Goal: Transaction & Acquisition: Book appointment/travel/reservation

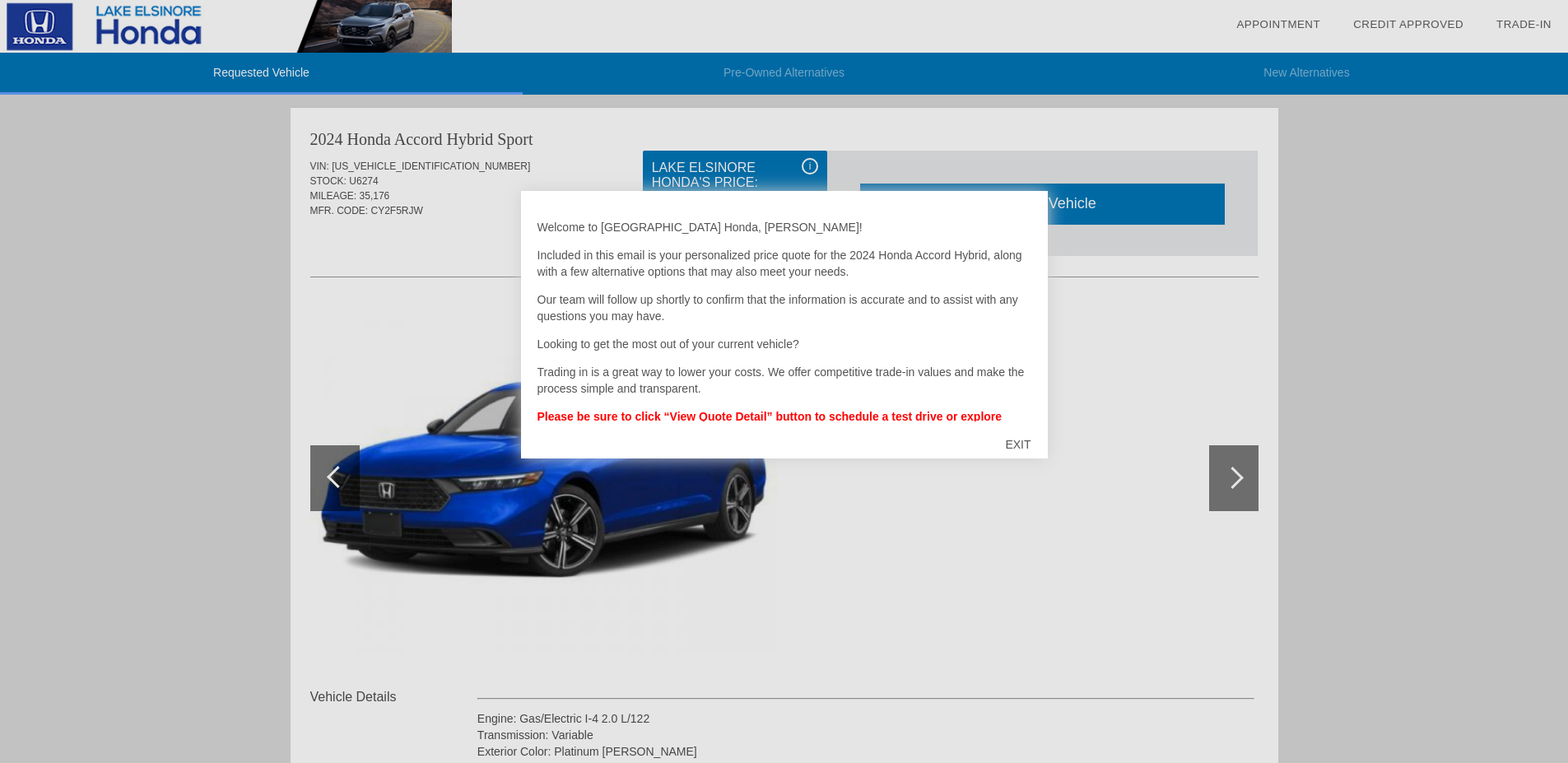
click at [1013, 444] on div "EXIT" at bounding box center [1018, 444] width 58 height 49
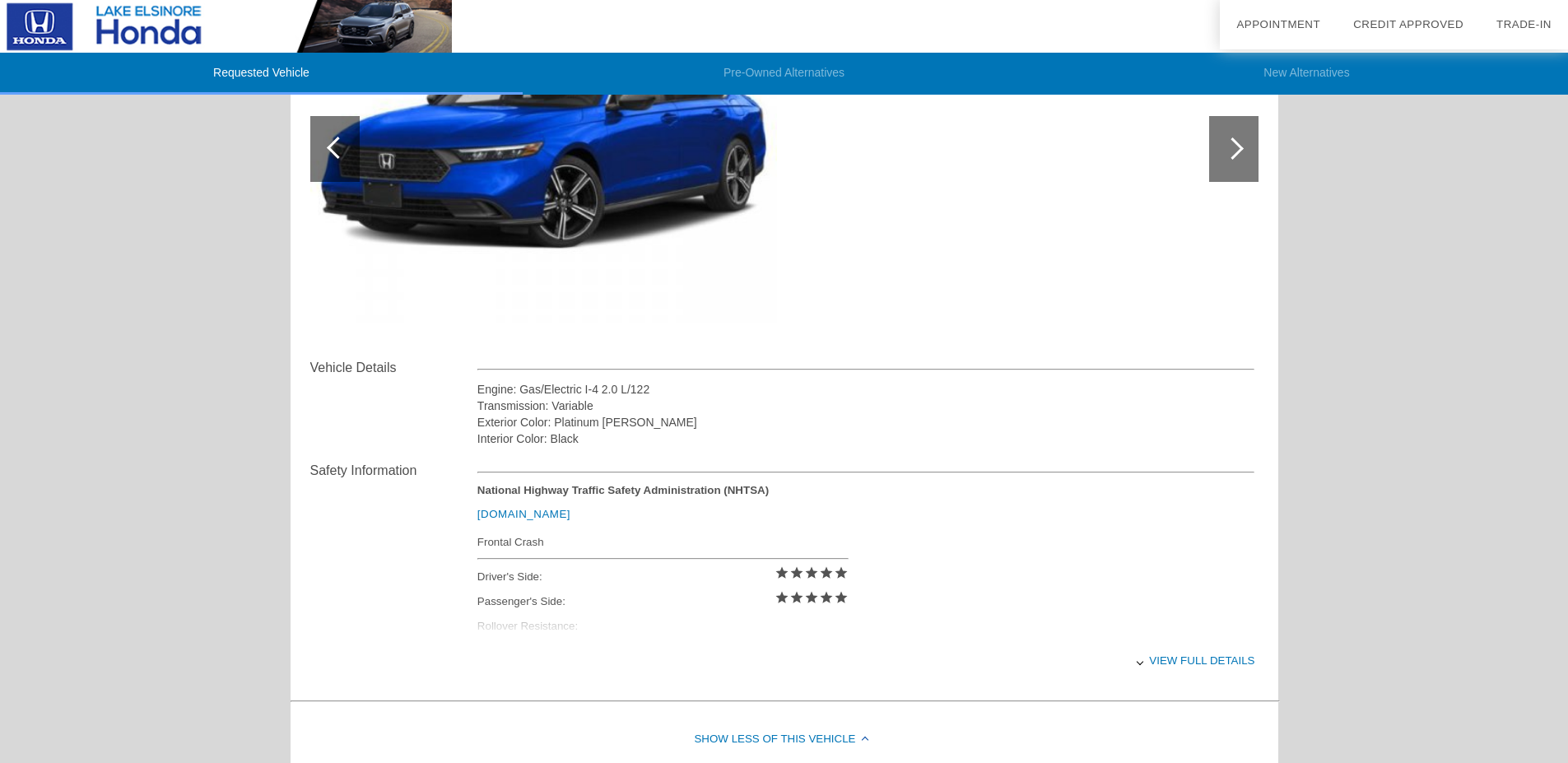
scroll to position [607, 0]
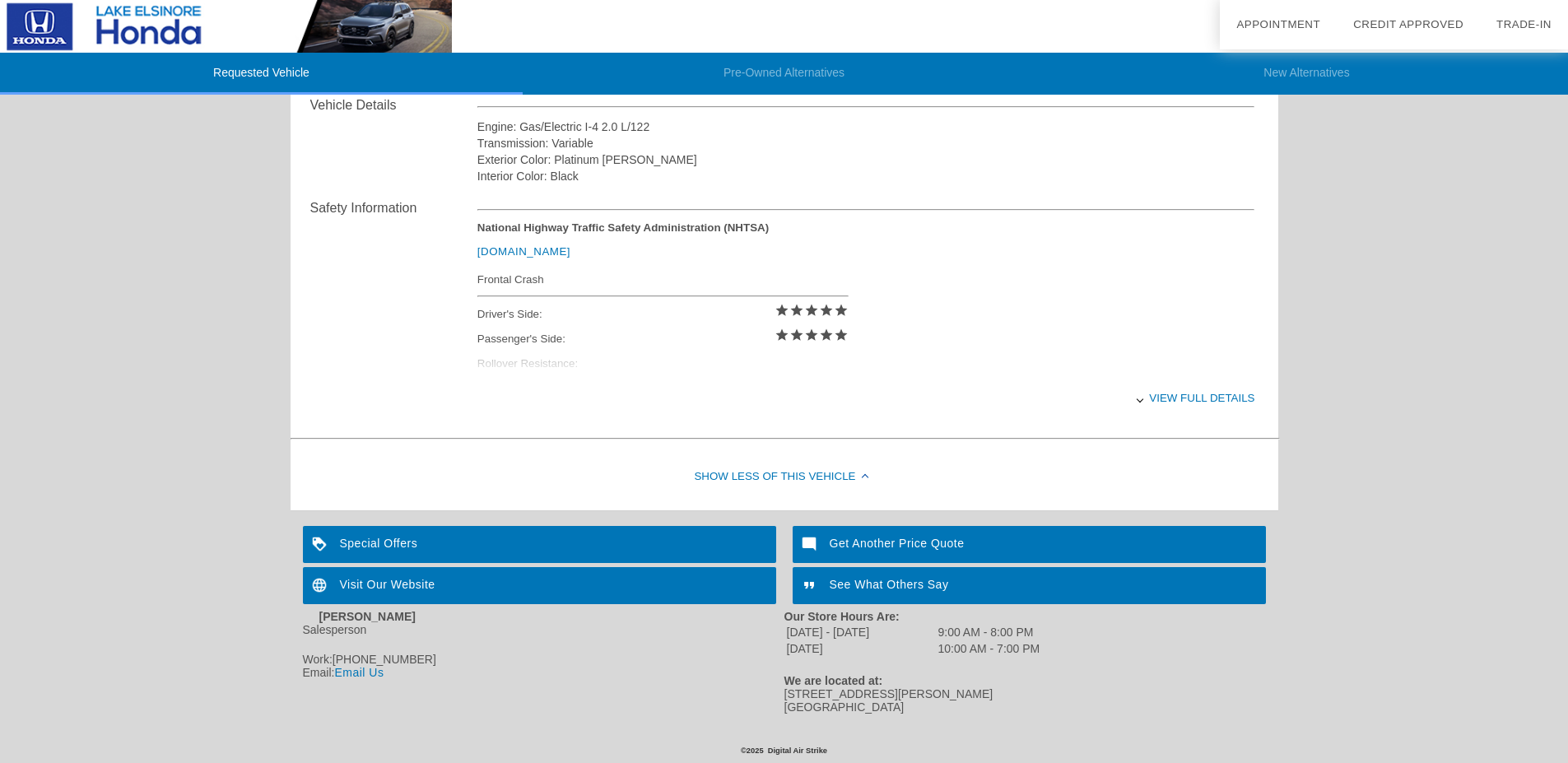
click at [1171, 388] on div "View full details" at bounding box center [866, 398] width 778 height 40
click at [1205, 387] on div "View less details" at bounding box center [866, 398] width 778 height 40
click at [1205, 387] on div "View full details" at bounding box center [866, 398] width 778 height 40
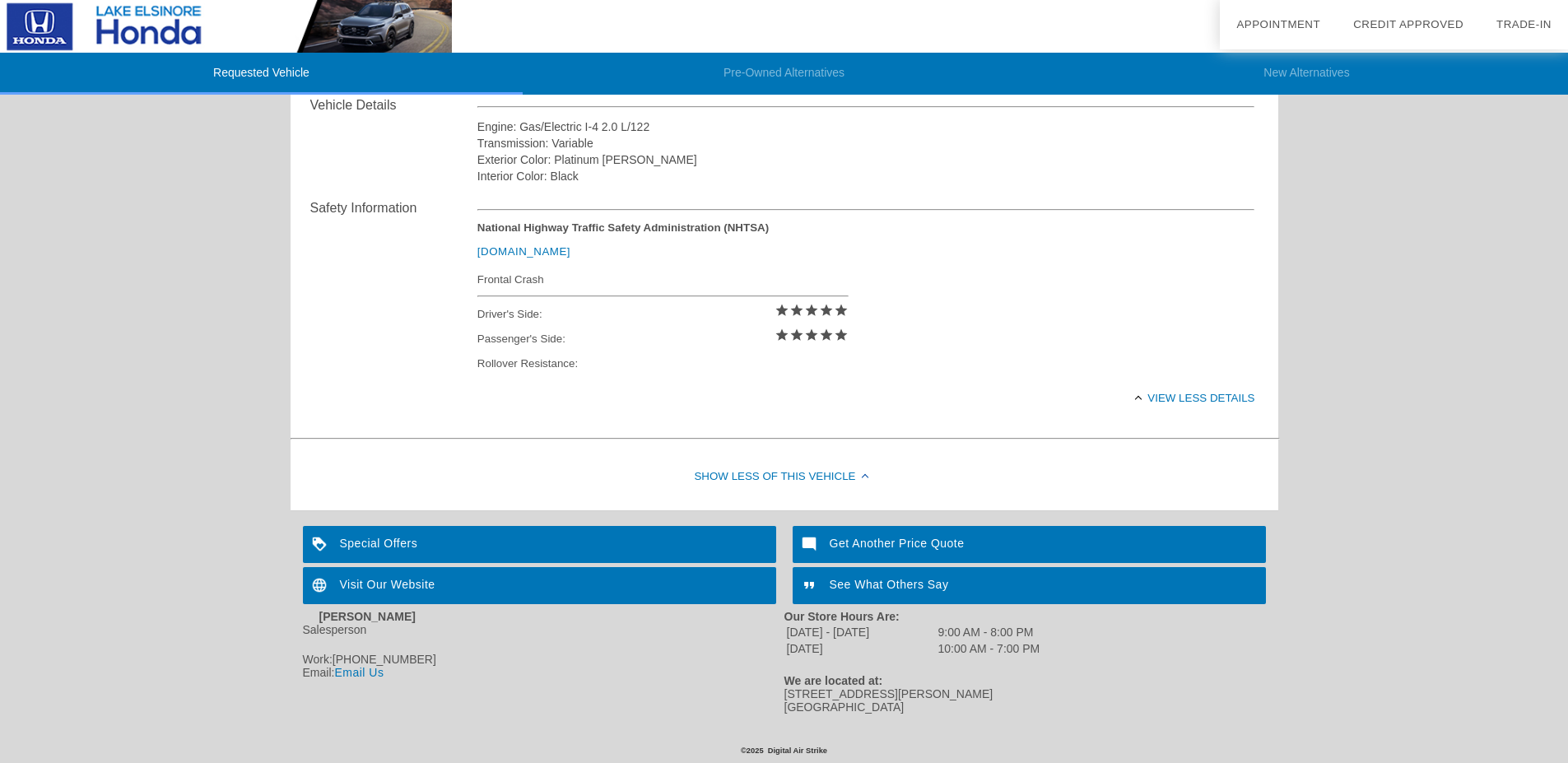
click at [1205, 386] on div "View less details" at bounding box center [866, 398] width 778 height 40
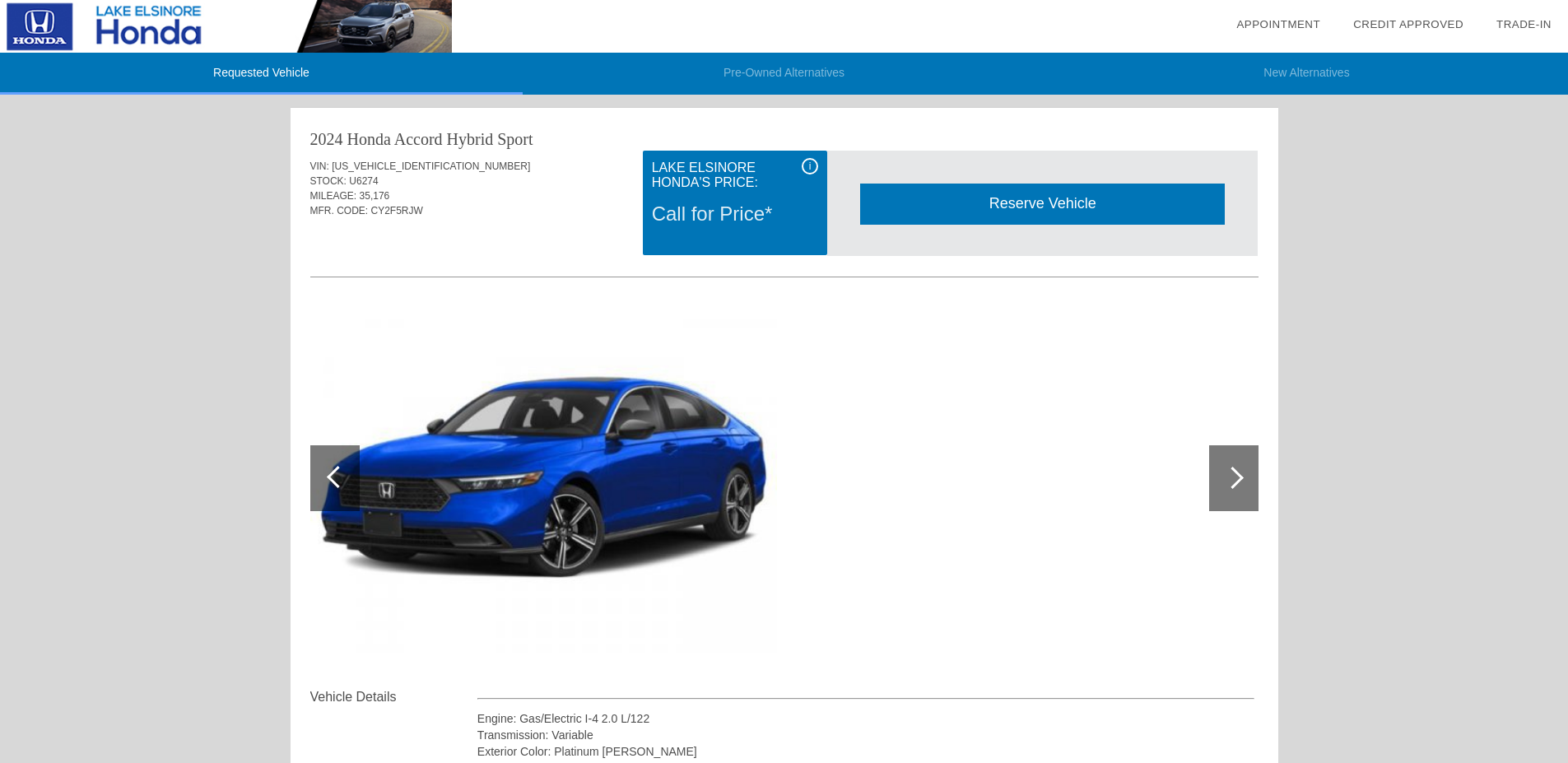
scroll to position [83, 0]
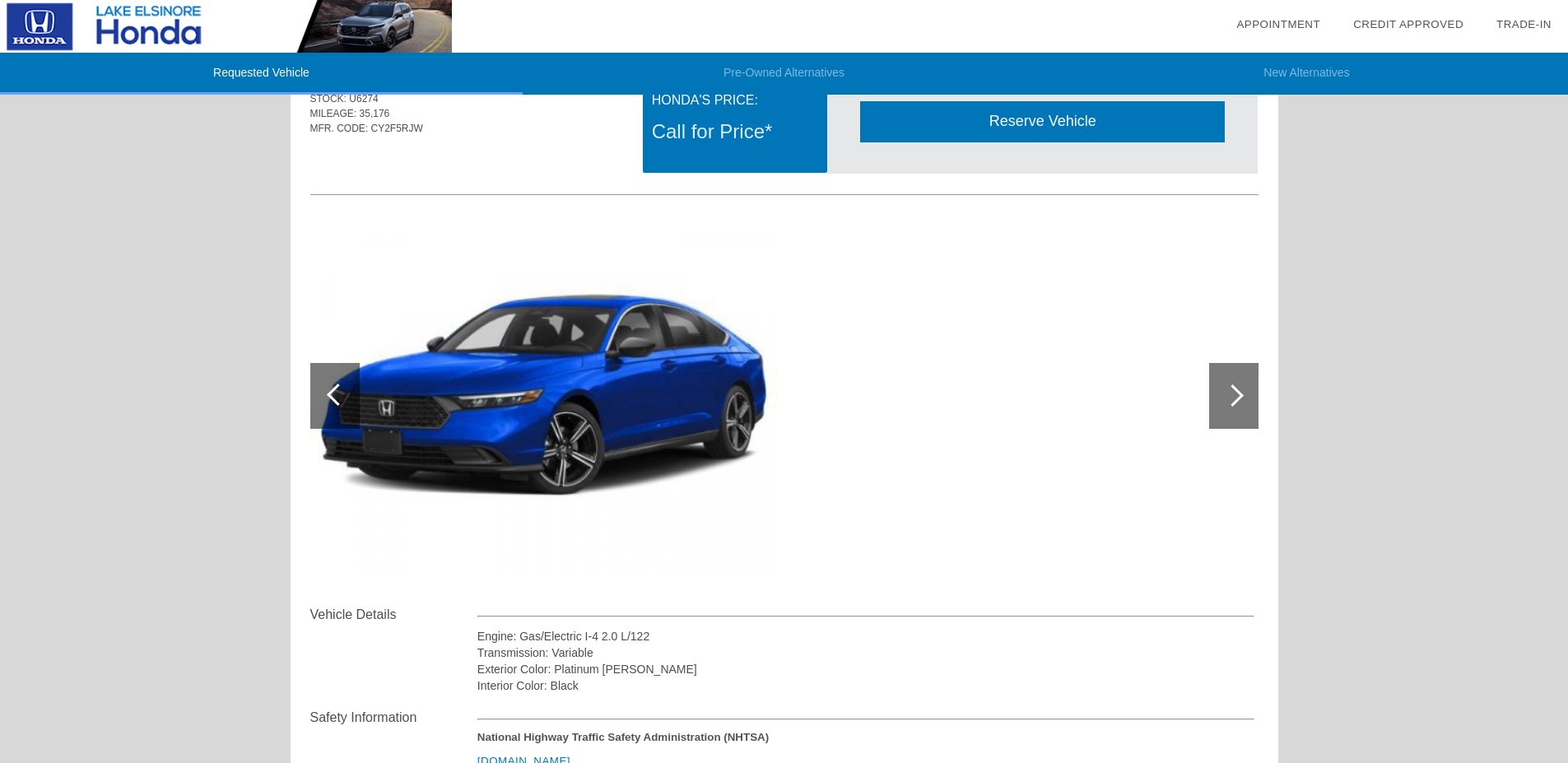
click at [1232, 404] on div at bounding box center [1233, 395] width 23 height 23
click at [1232, 396] on div at bounding box center [1233, 395] width 23 height 23
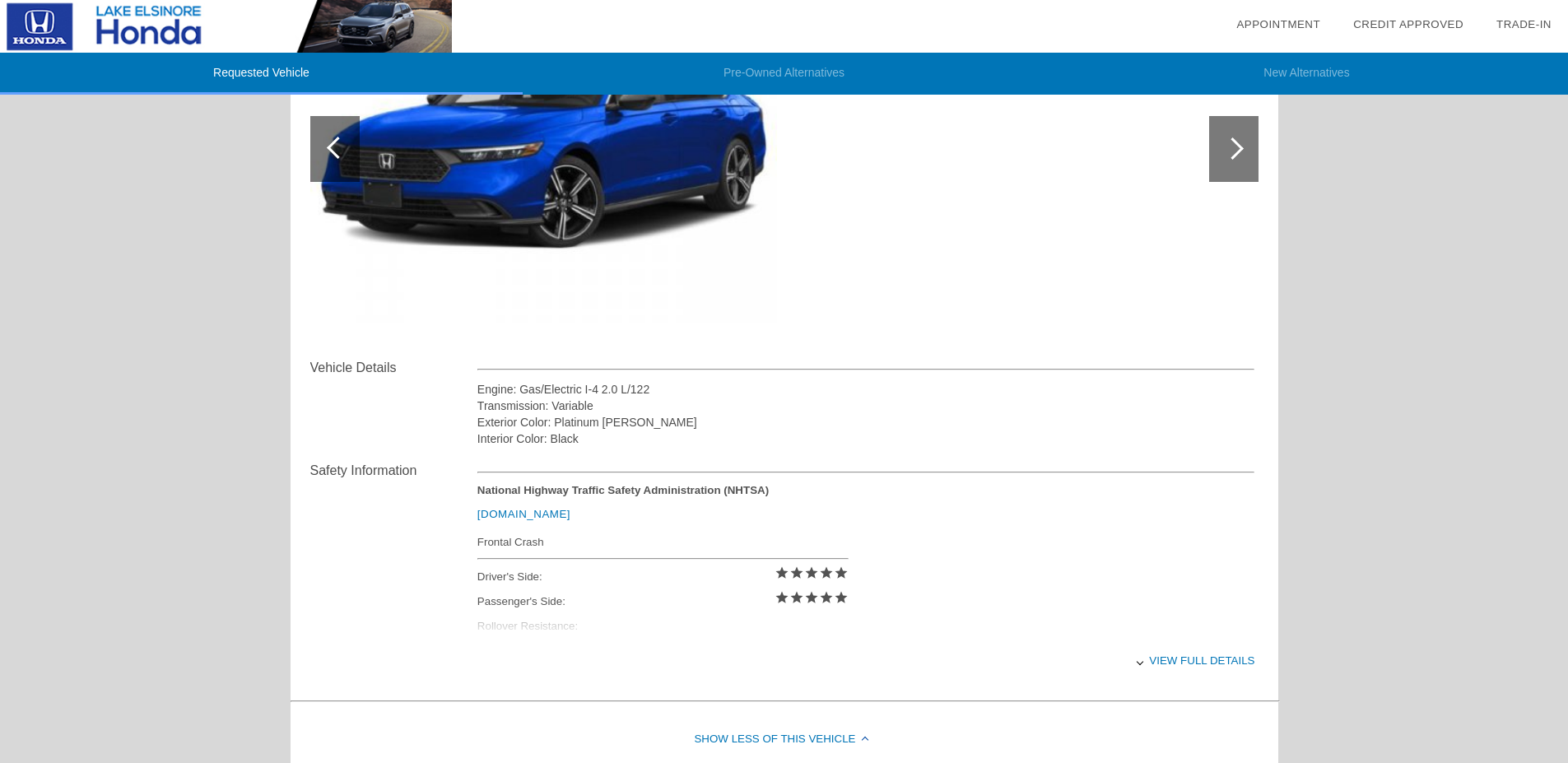
scroll to position [607, 0]
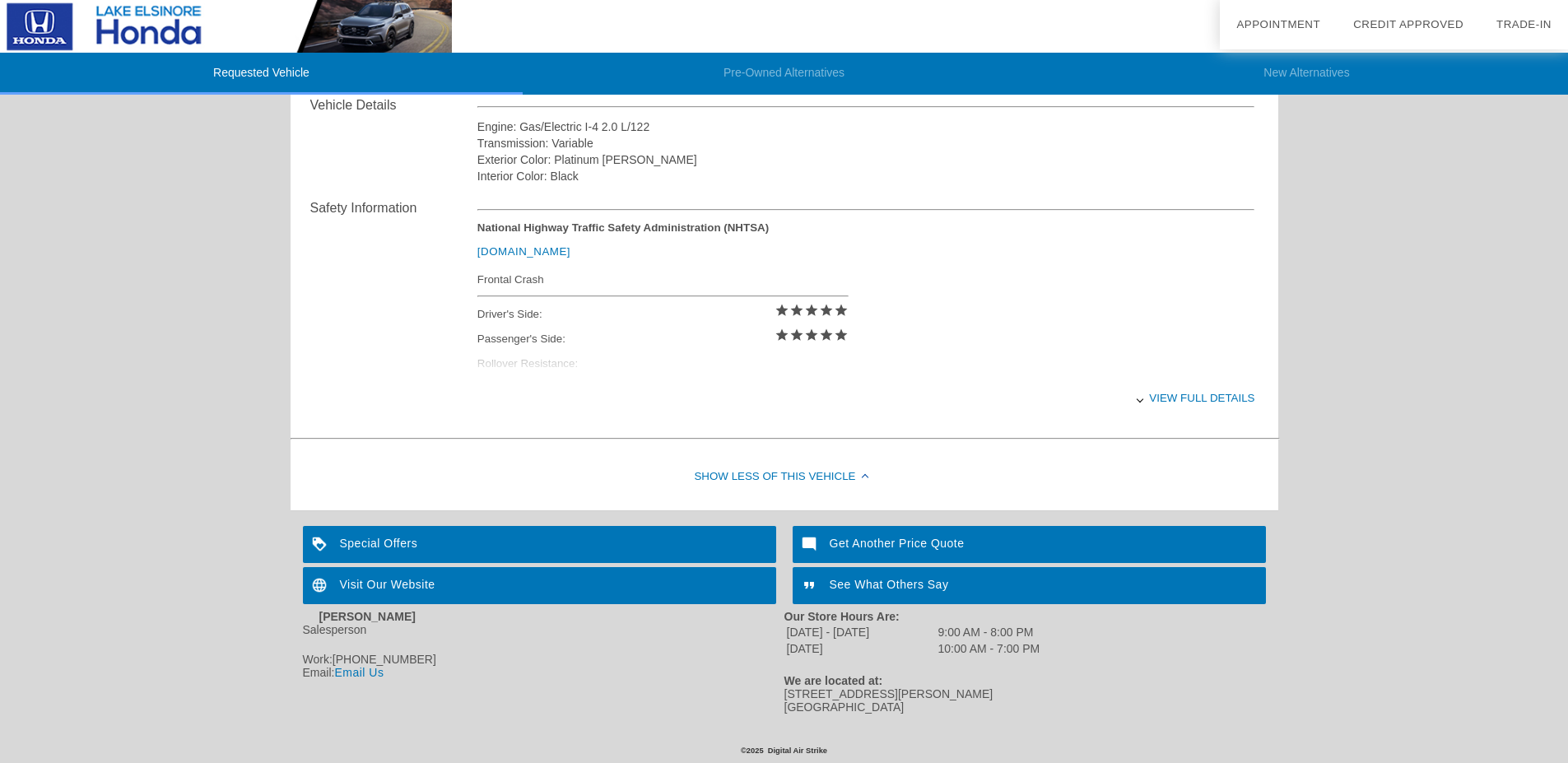
click at [823, 464] on div "Show Less of this Vehicle" at bounding box center [784, 477] width 988 height 66
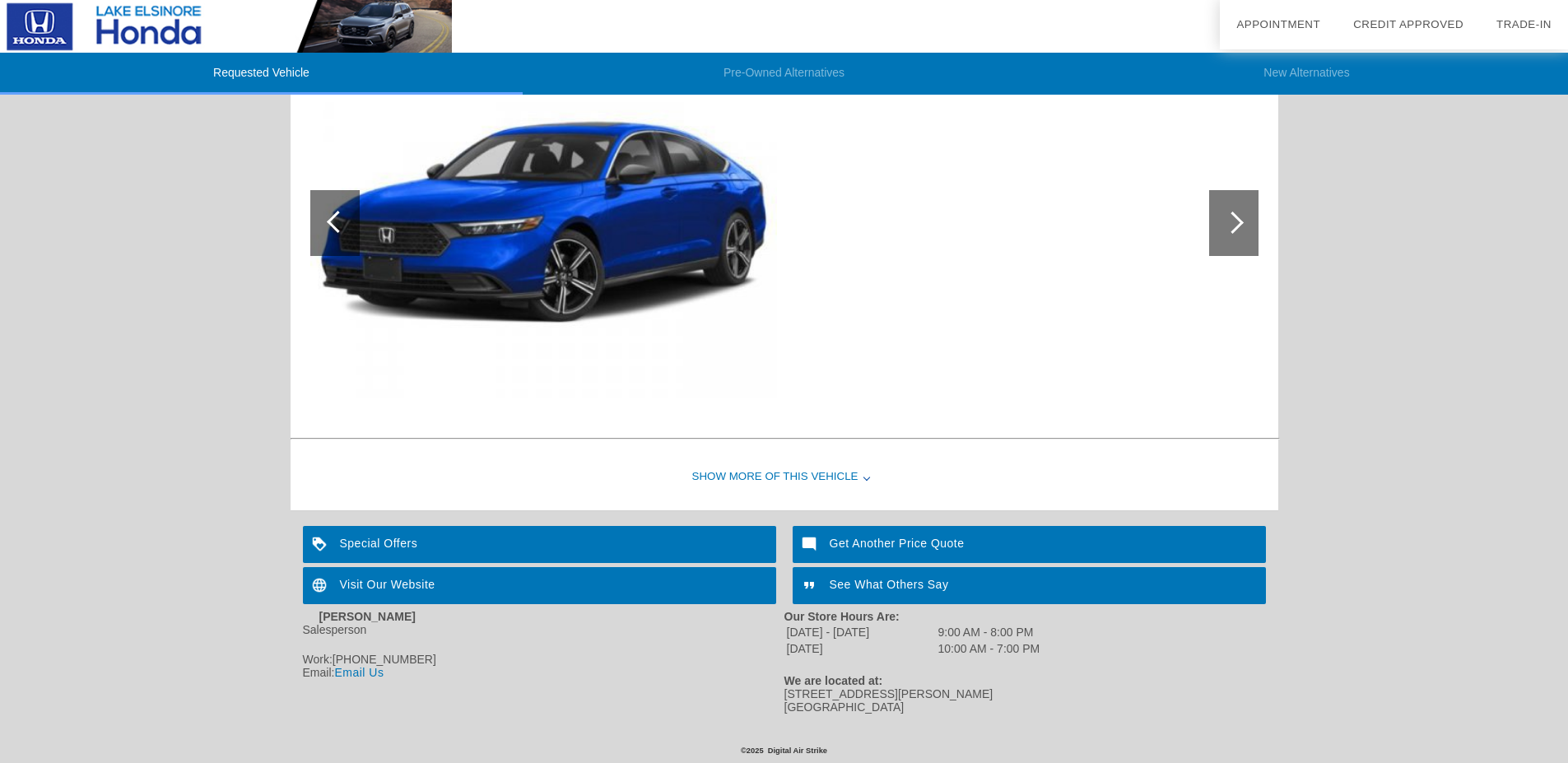
click at [823, 464] on div "Show More of this Vehicle" at bounding box center [784, 477] width 988 height 66
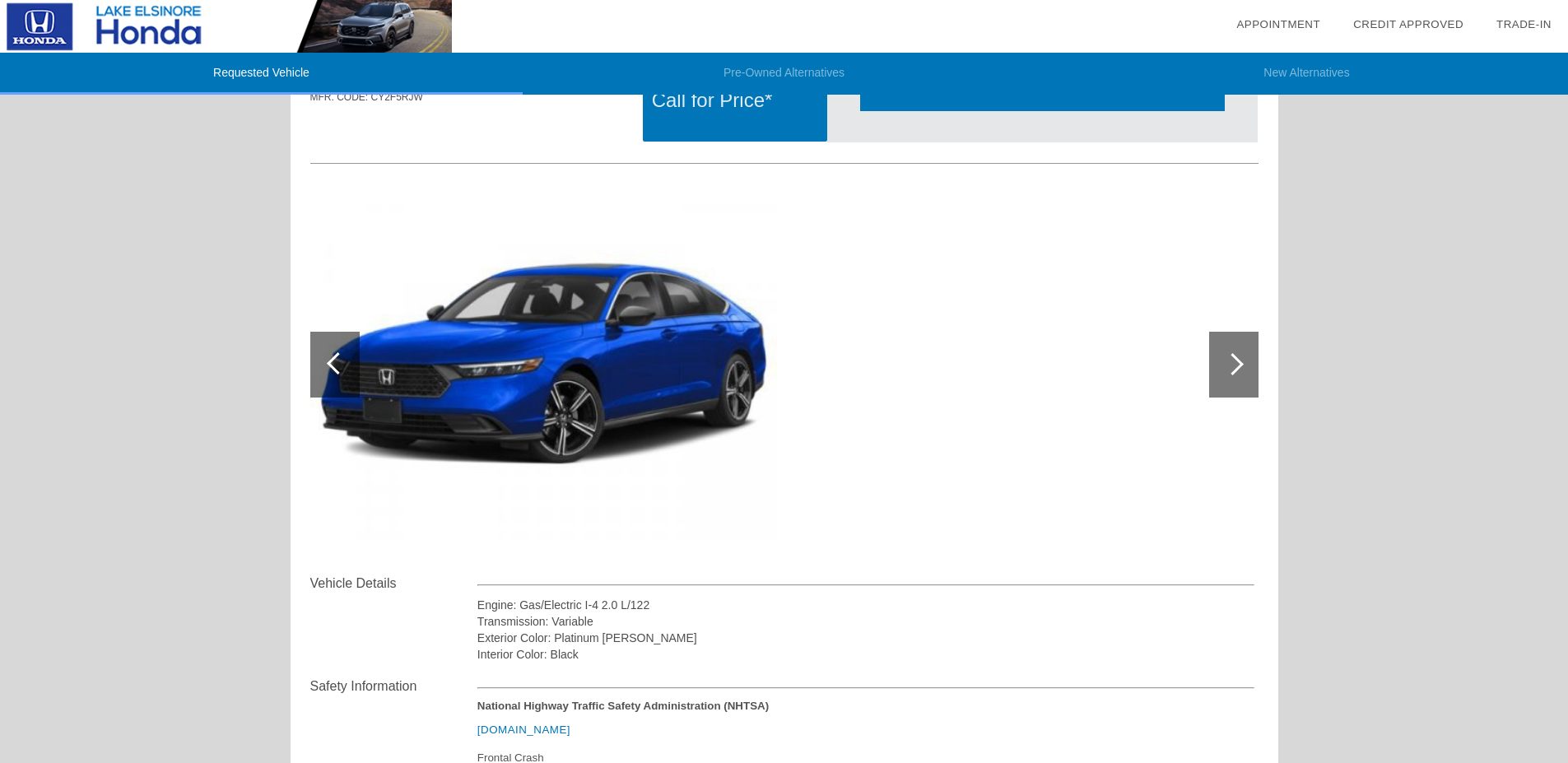
scroll to position [0, 0]
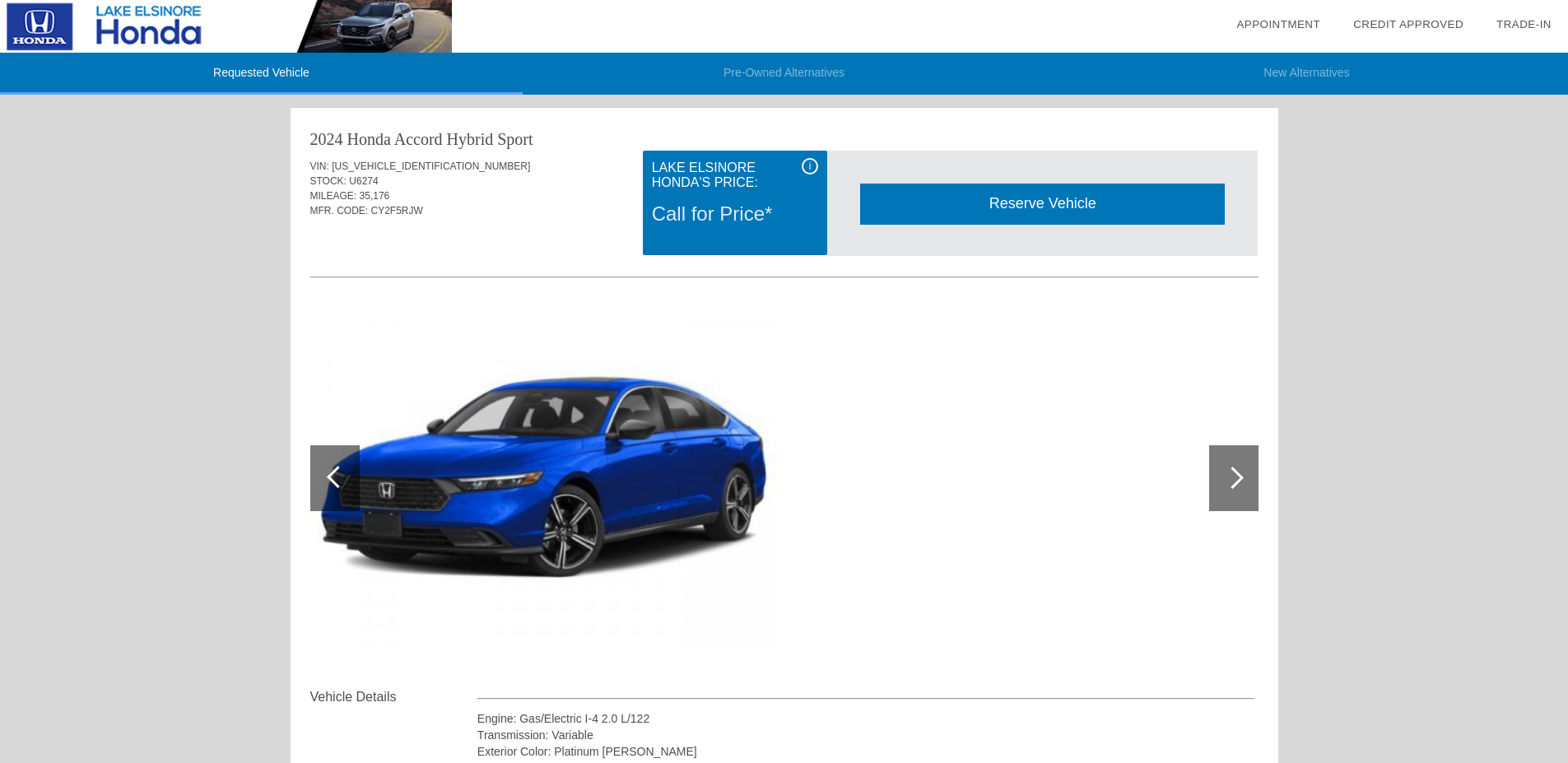
click at [1226, 471] on div at bounding box center [1233, 478] width 23 height 23
click at [335, 474] on div at bounding box center [338, 477] width 23 height 23
click at [329, 479] on div at bounding box center [338, 477] width 23 height 23
click at [1229, 481] on div at bounding box center [1233, 478] width 23 height 23
click at [1023, 209] on div "Reserve Vehicle" at bounding box center [1042, 203] width 364 height 40
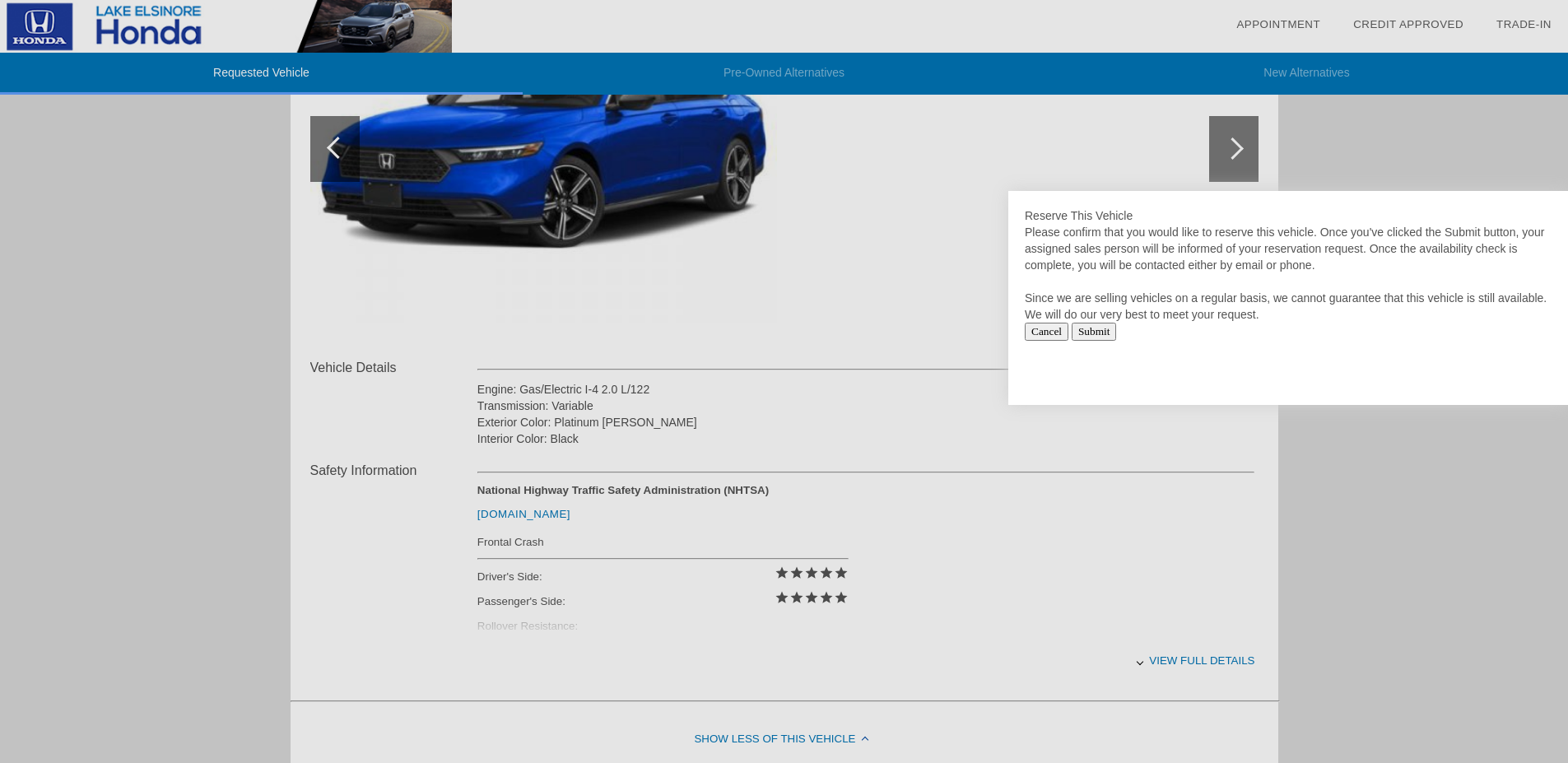
scroll to position [607, 0]
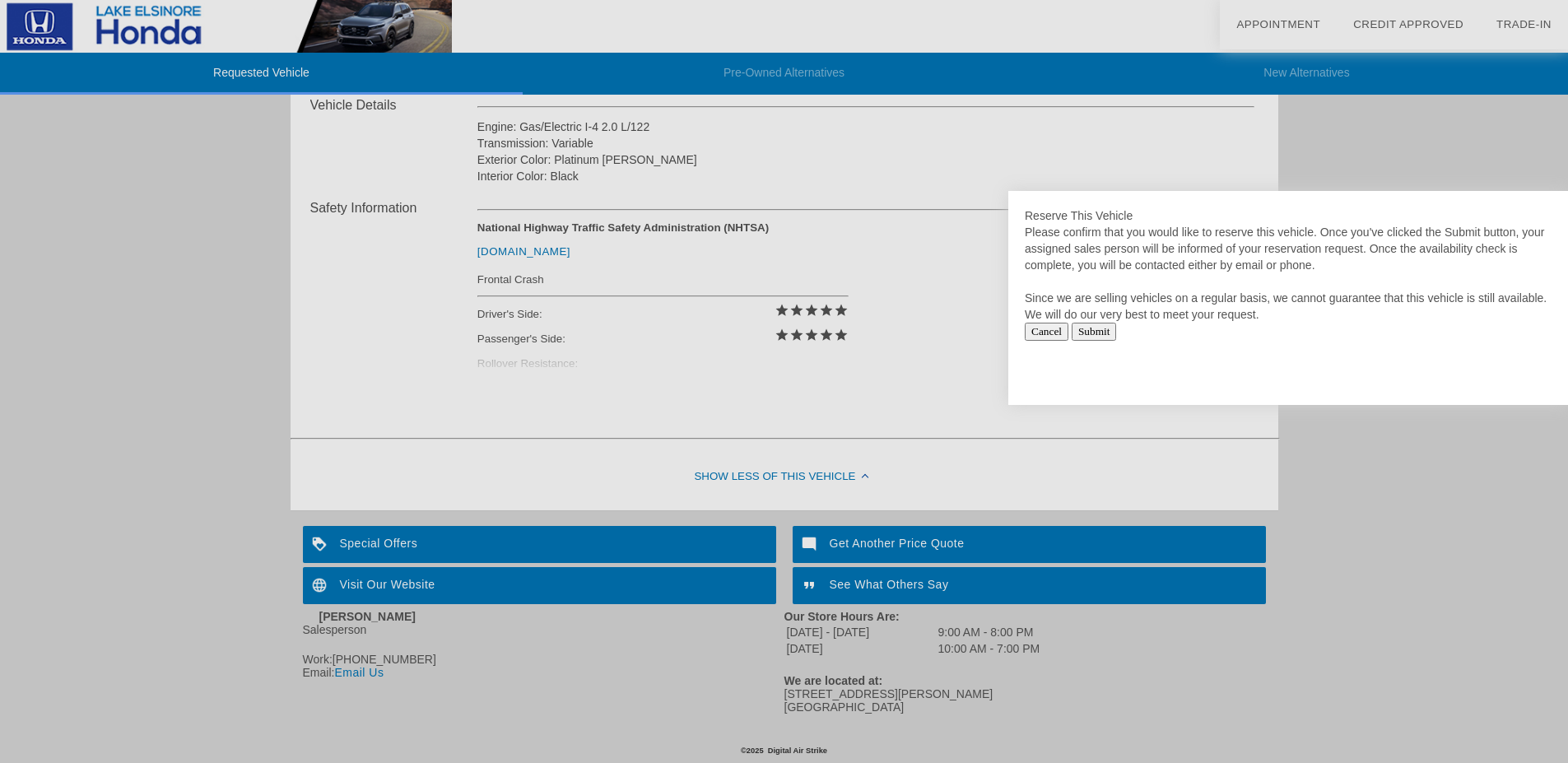
click at [405, 575] on div at bounding box center [784, 381] width 1568 height 763
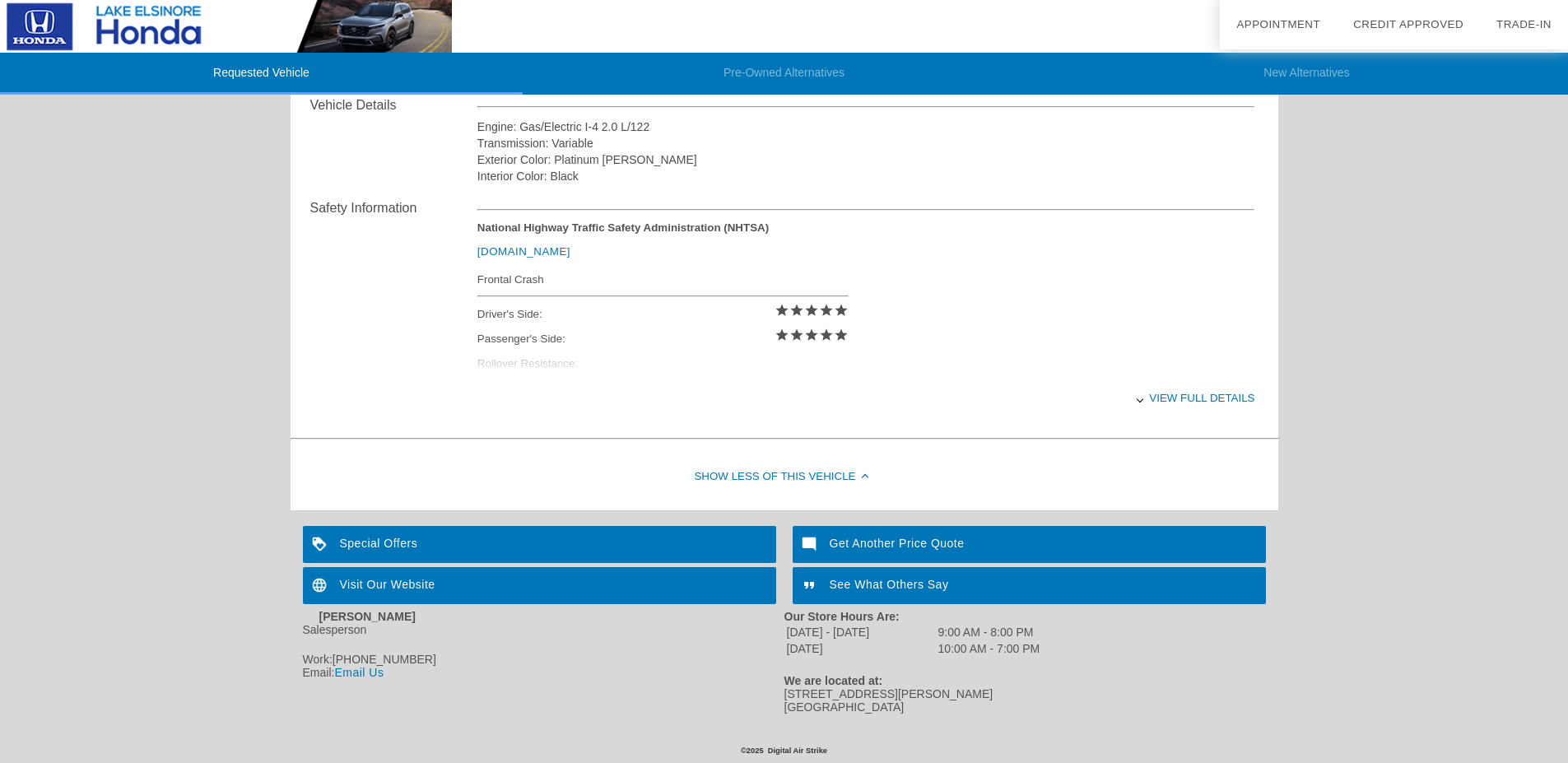
click at [388, 571] on div "Visit Our Website" at bounding box center [539, 585] width 473 height 37
